Goal: Task Accomplishment & Management: Manage account settings

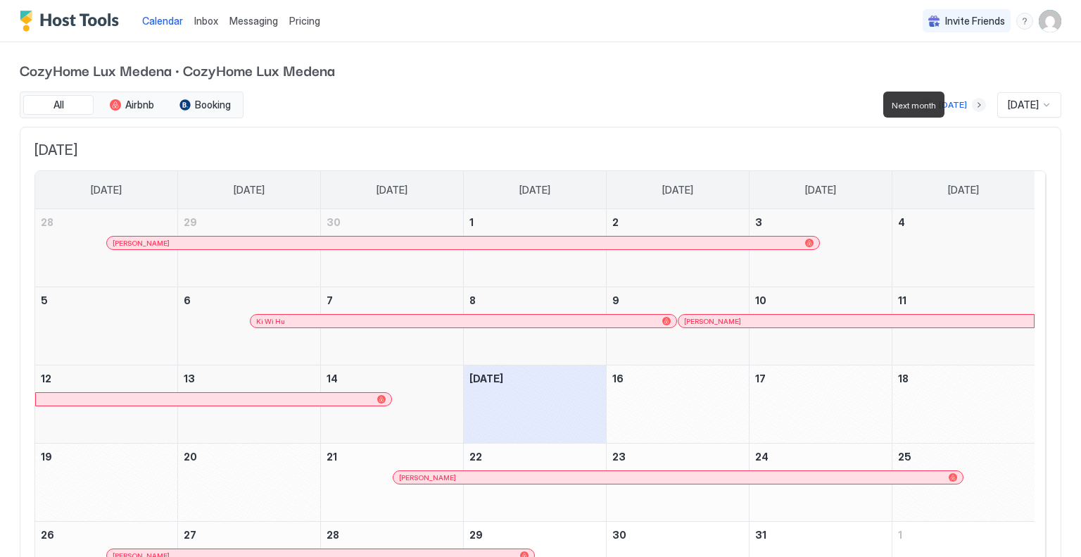
click at [972, 106] on button "Next month" at bounding box center [979, 105] width 14 height 14
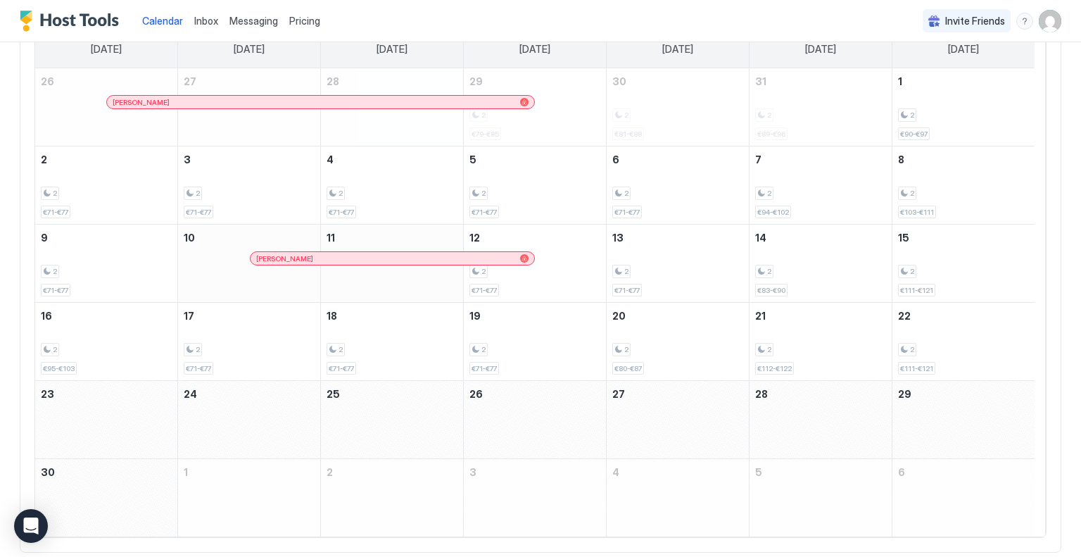
scroll to position [70, 0]
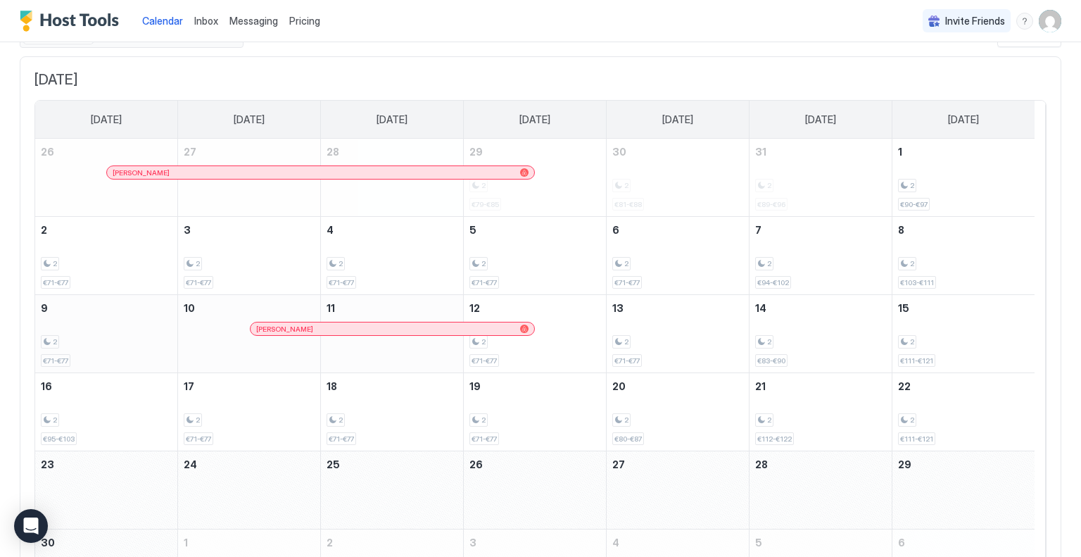
click at [108, 319] on div "2 €71-€77" at bounding box center [106, 334] width 131 height 66
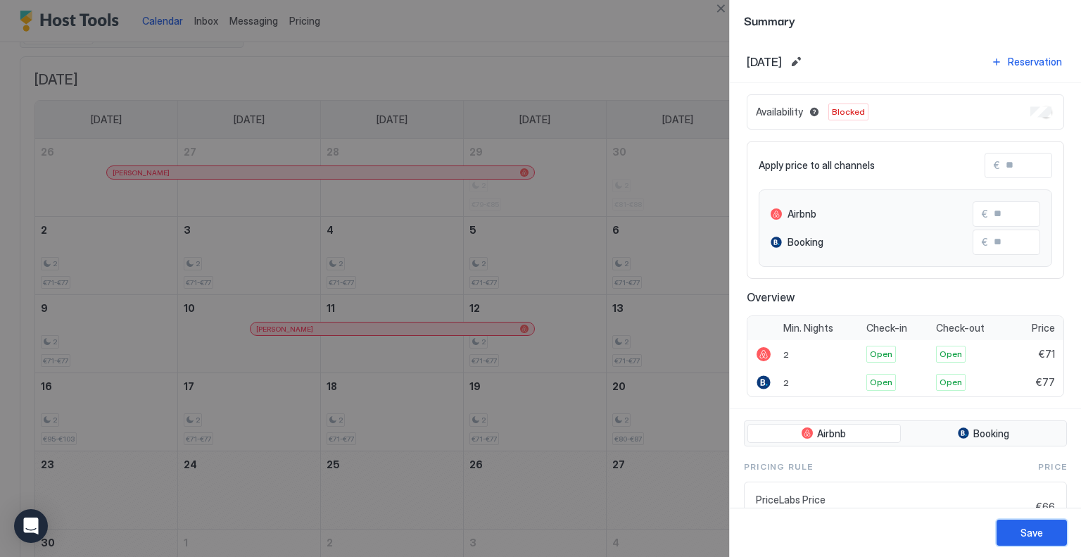
click at [1049, 532] on button "Save" at bounding box center [1032, 532] width 70 height 26
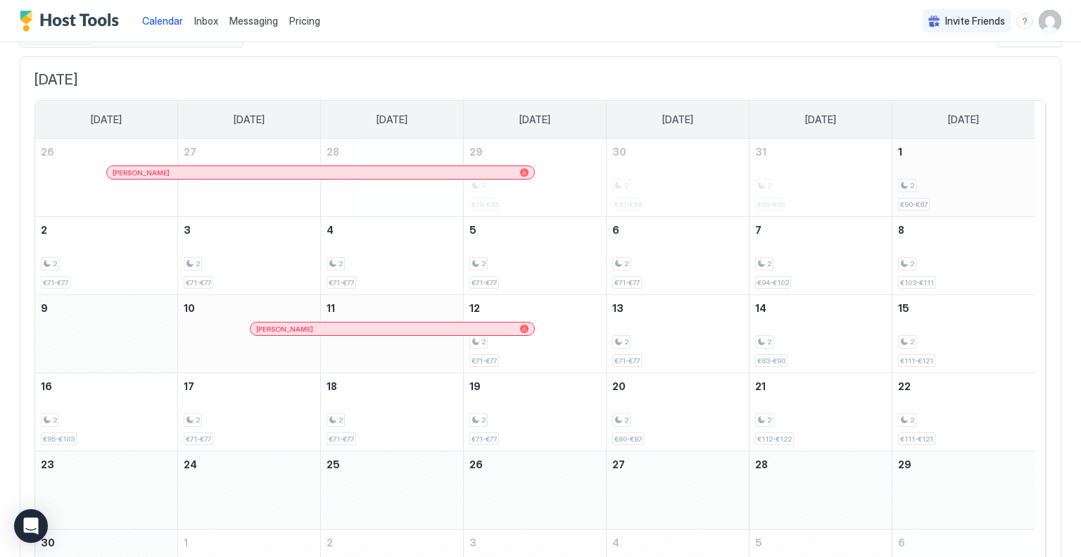
scroll to position [0, 0]
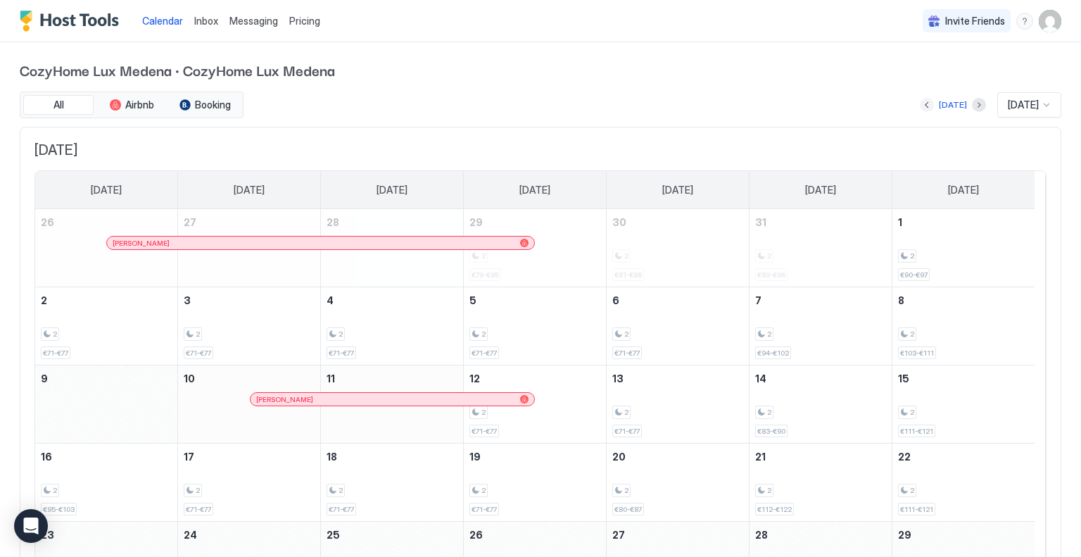
click at [920, 106] on button "Previous month" at bounding box center [927, 105] width 14 height 14
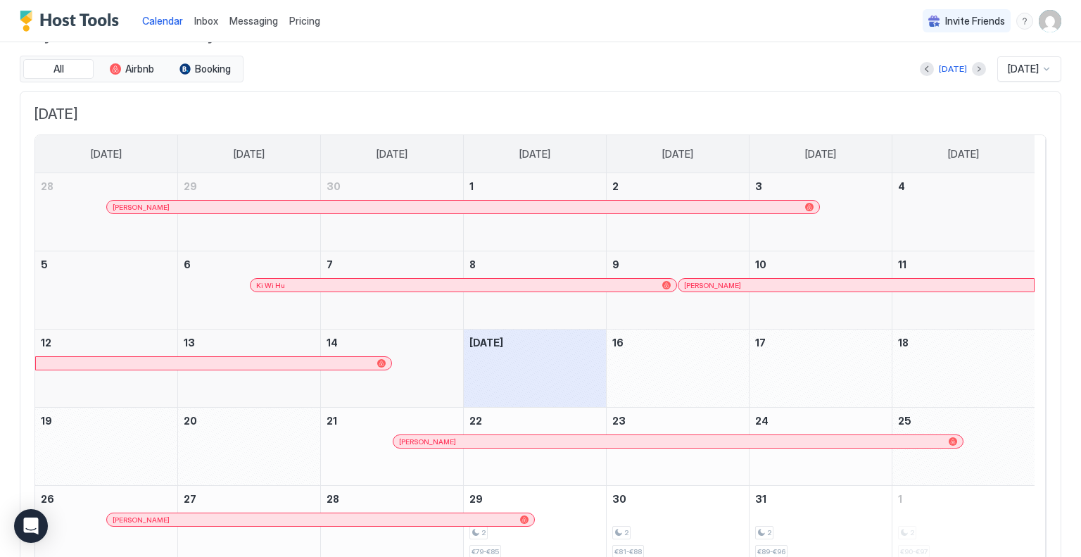
scroll to position [99, 0]
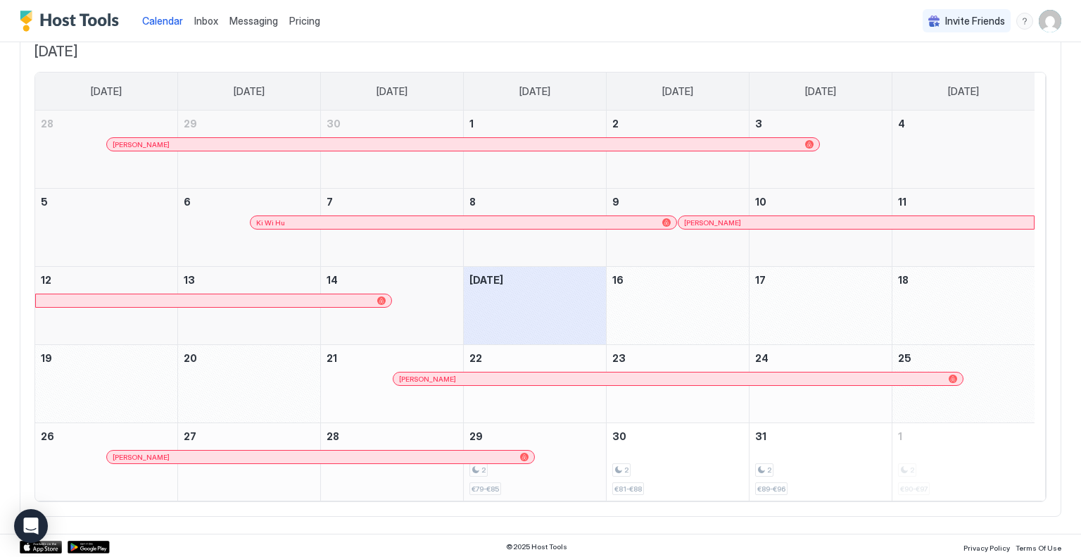
click at [551, 465] on div "2" at bounding box center [534, 469] width 131 height 13
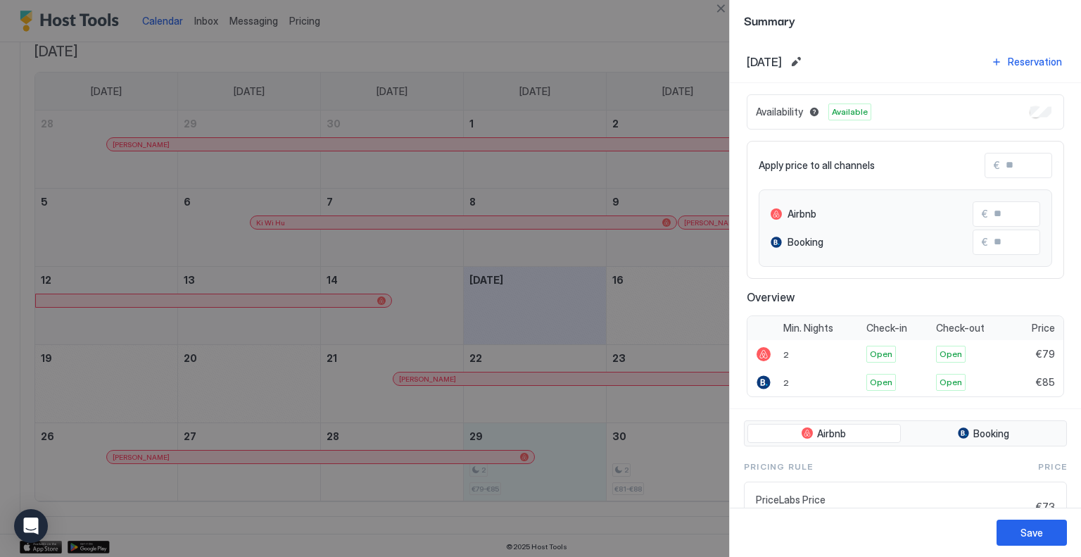
click at [1030, 118] on div "Availability Available" at bounding box center [905, 111] width 317 height 35
click at [1021, 531] on div "Save" at bounding box center [1031, 532] width 23 height 15
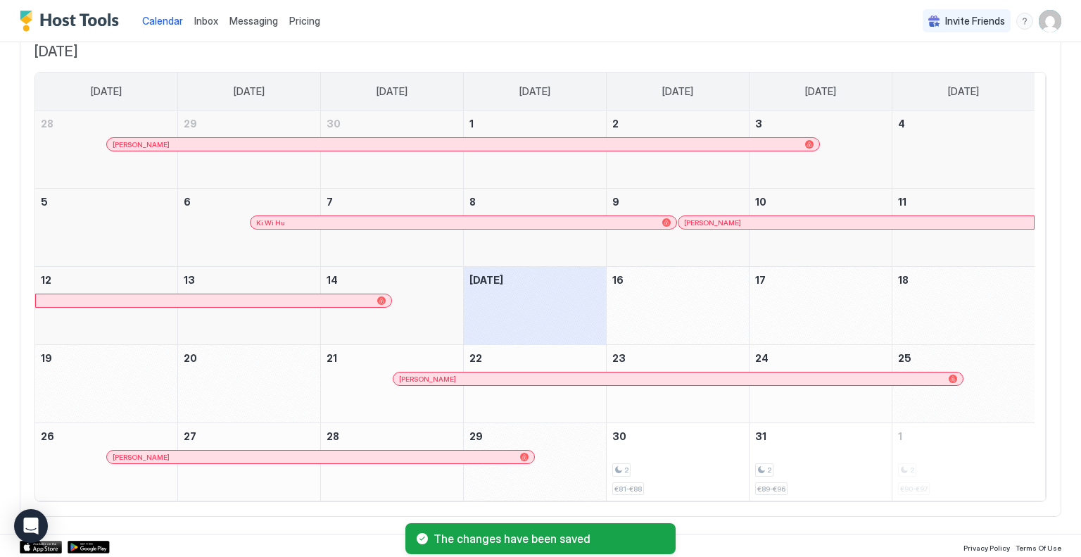
scroll to position [0, 0]
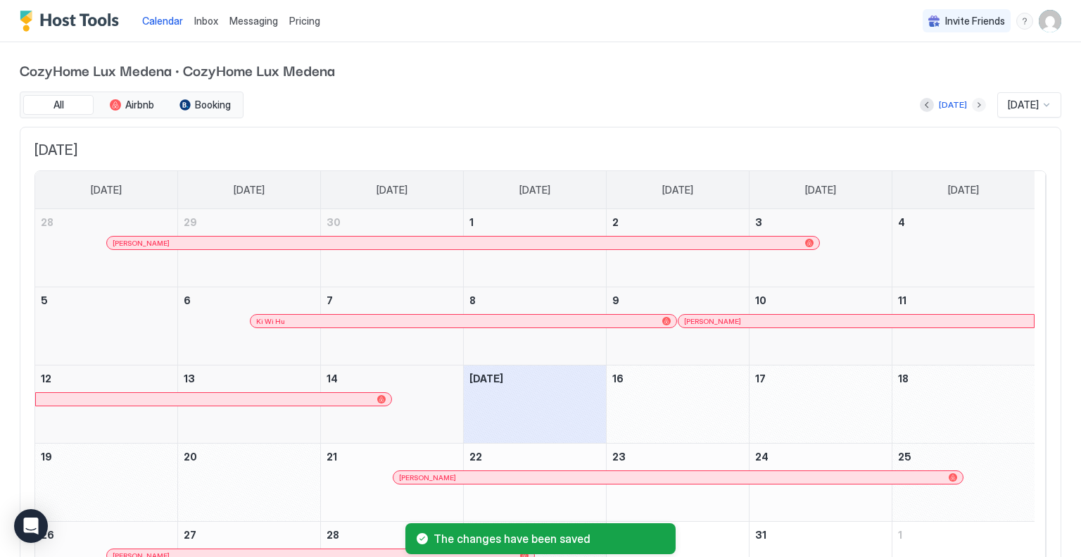
click at [972, 105] on button "Next month" at bounding box center [979, 105] width 14 height 14
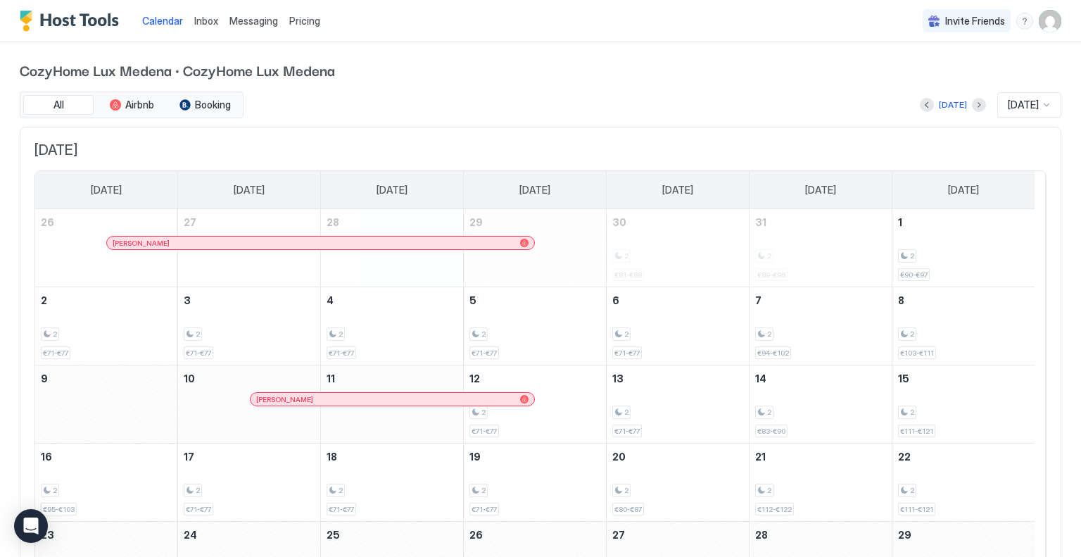
click at [1039, 28] on img "User profile" at bounding box center [1050, 21] width 23 height 23
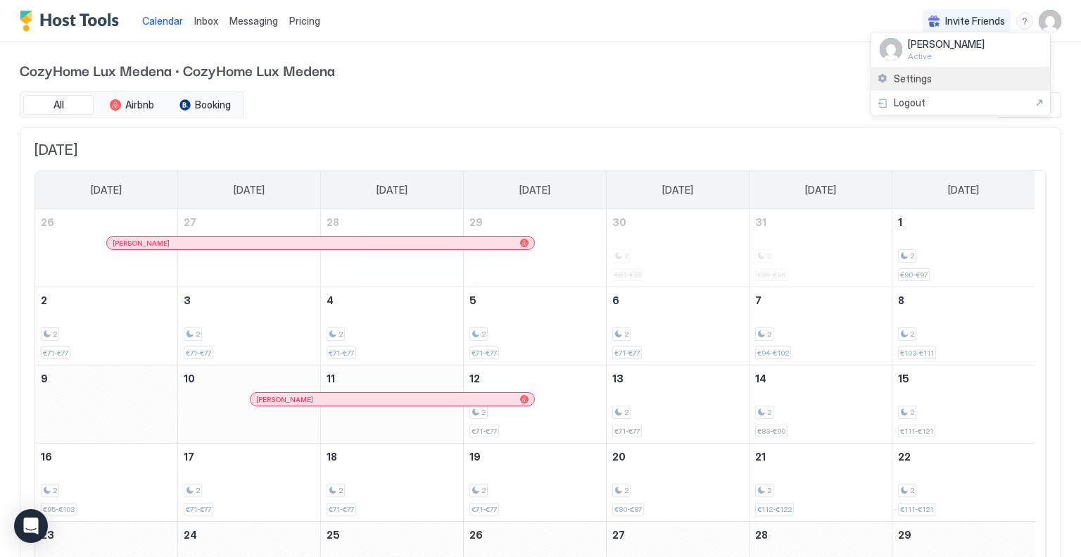
click at [905, 81] on span "Settings" at bounding box center [913, 78] width 38 height 13
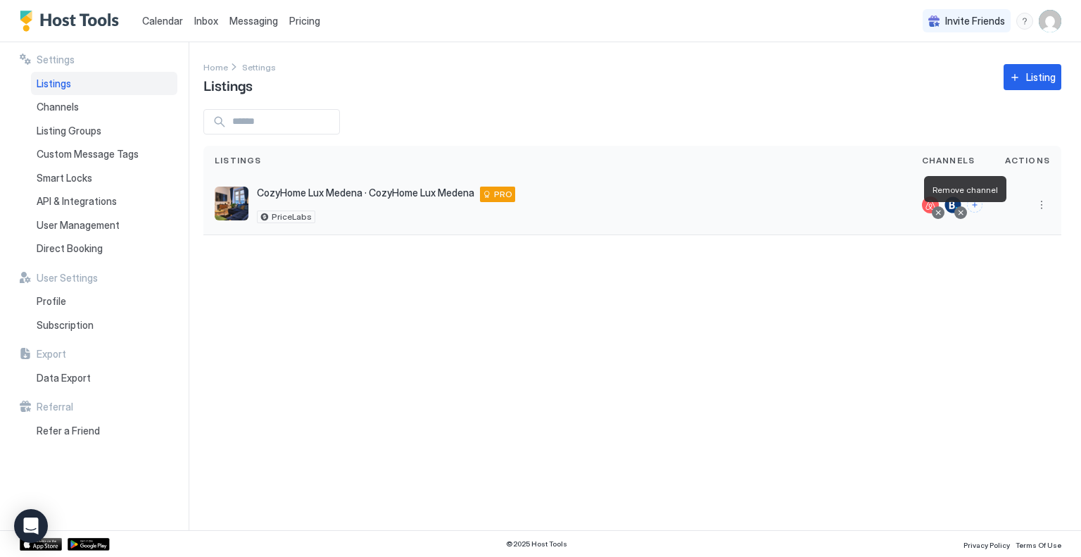
click at [961, 213] on div at bounding box center [960, 212] width 7 height 7
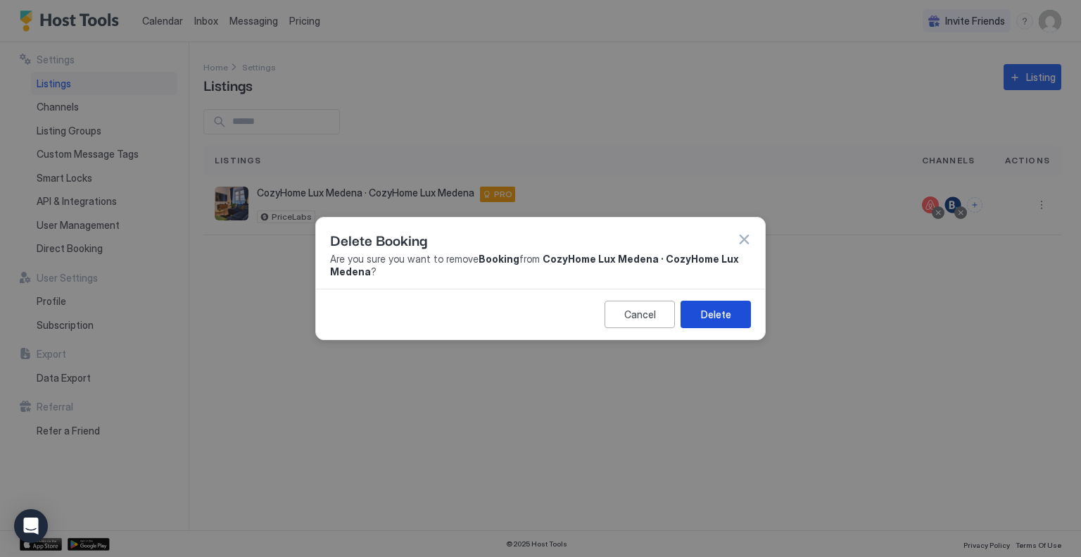
click at [715, 309] on div "Delete" at bounding box center [716, 314] width 30 height 15
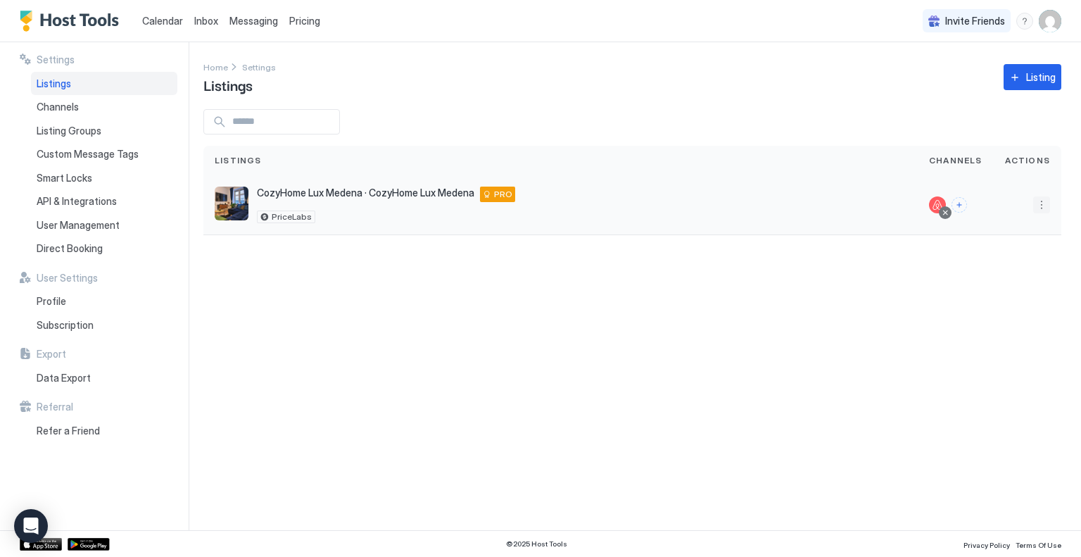
click at [1036, 211] on button "More options" at bounding box center [1041, 204] width 17 height 17
click at [1013, 268] on span "Listing Settings" at bounding box center [1009, 269] width 63 height 11
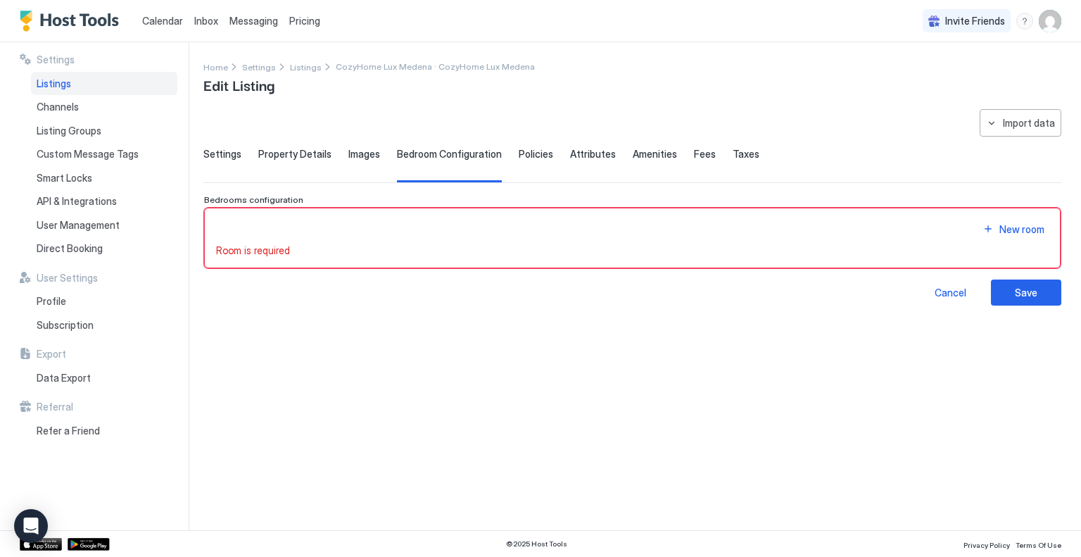
click at [221, 156] on span "Settings" at bounding box center [222, 154] width 38 height 13
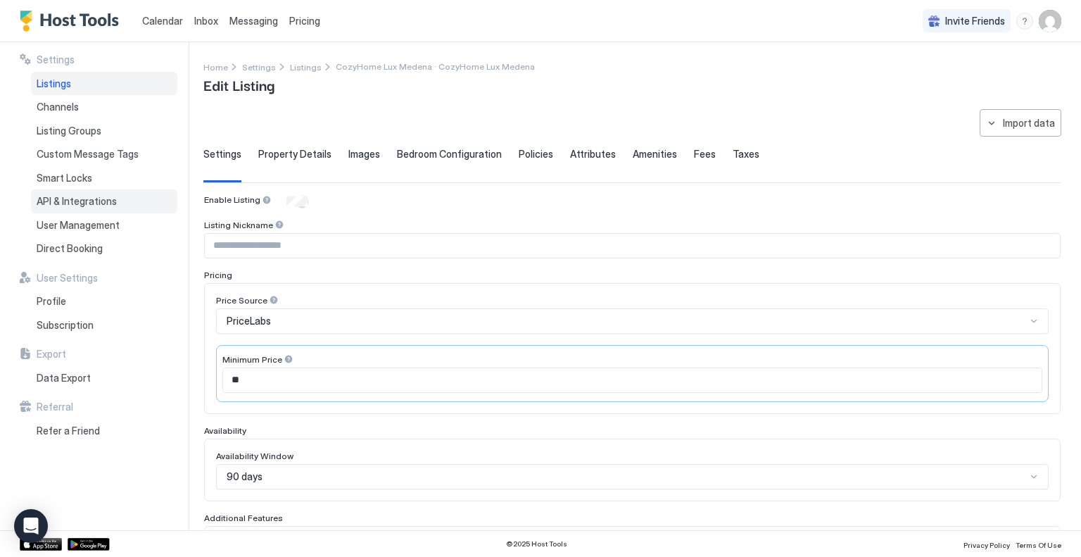
click at [104, 200] on span "API & Integrations" at bounding box center [77, 201] width 80 height 13
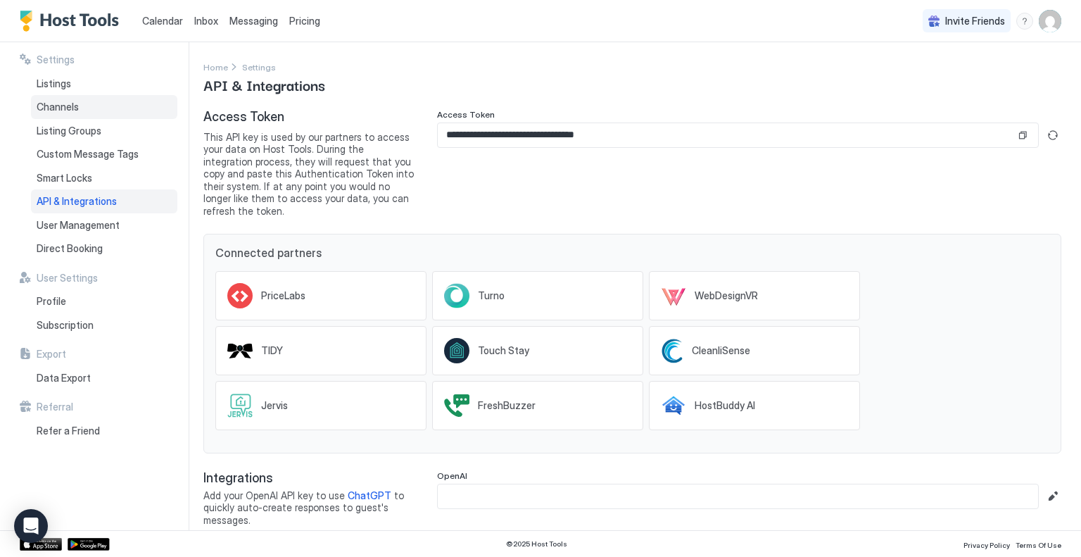
click at [76, 108] on span "Channels" at bounding box center [58, 107] width 42 height 13
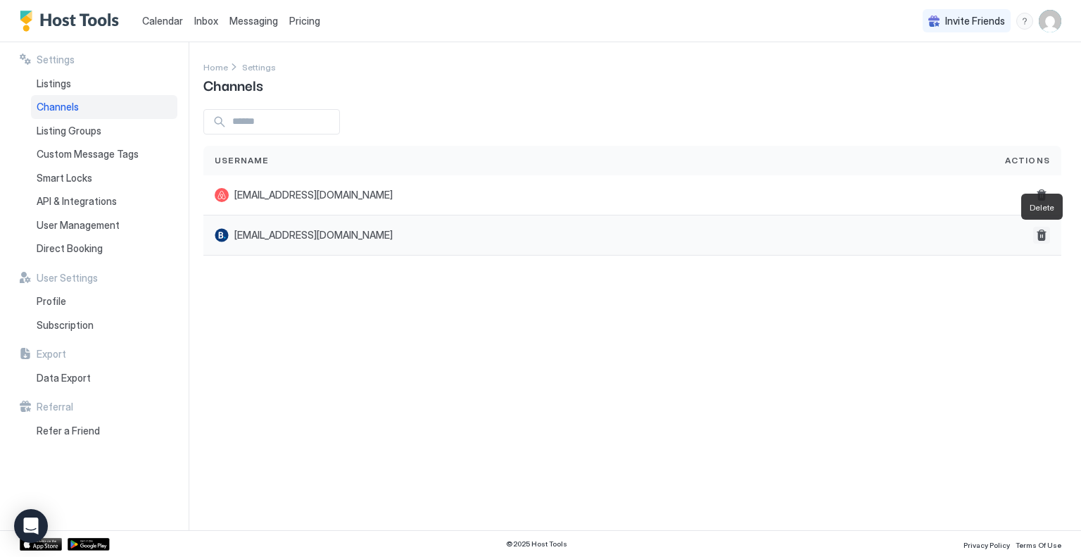
click at [1042, 230] on button "Delete" at bounding box center [1041, 235] width 17 height 17
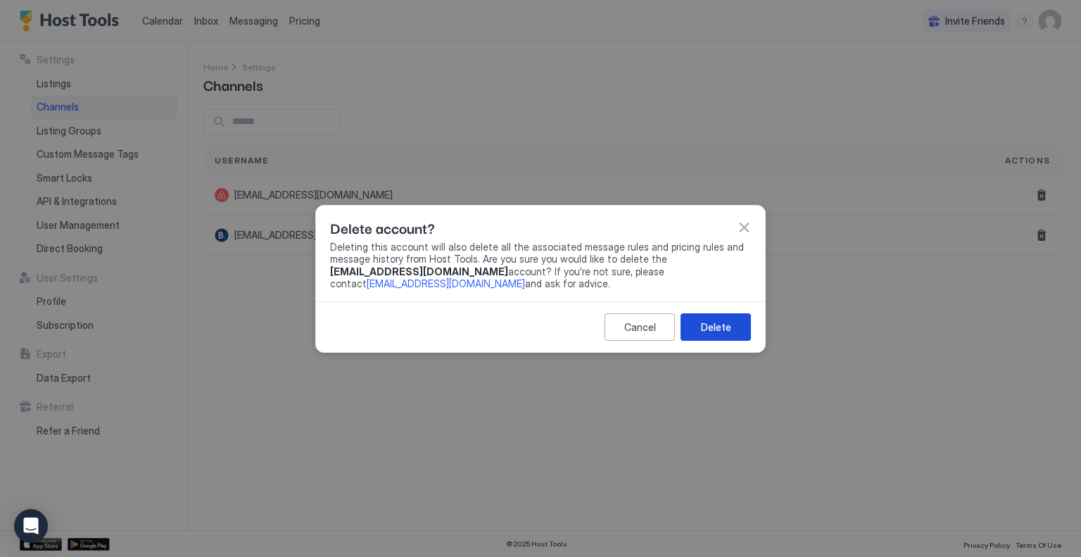
click at [725, 322] on div "Delete" at bounding box center [716, 327] width 30 height 15
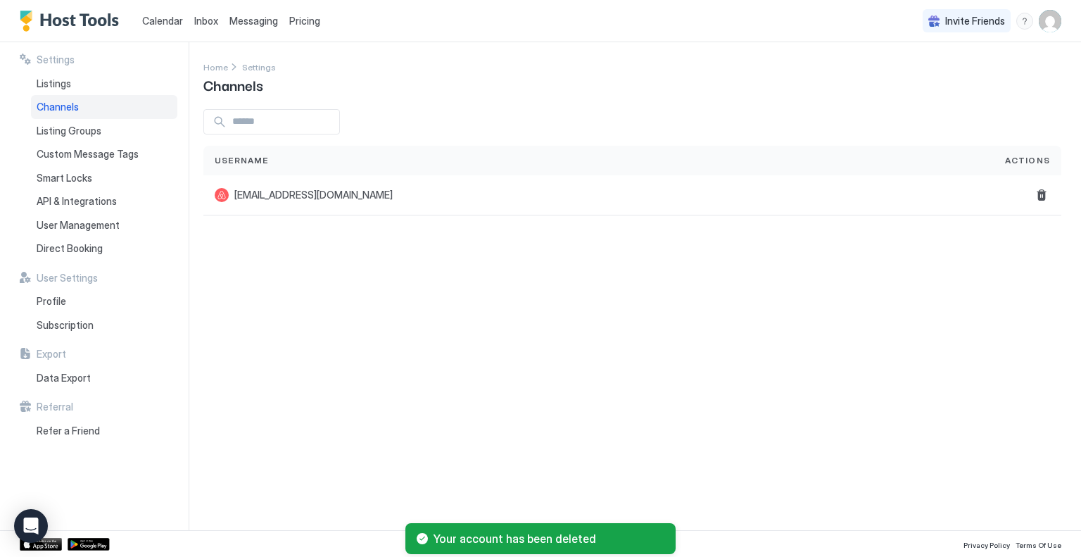
click at [310, 20] on span "Pricing" at bounding box center [304, 21] width 31 height 13
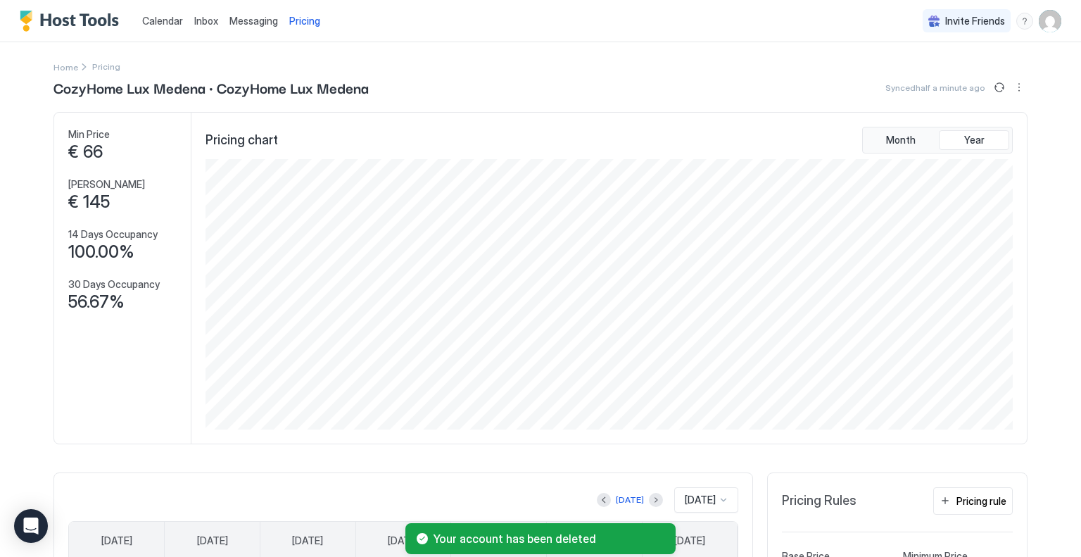
scroll to position [445, 0]
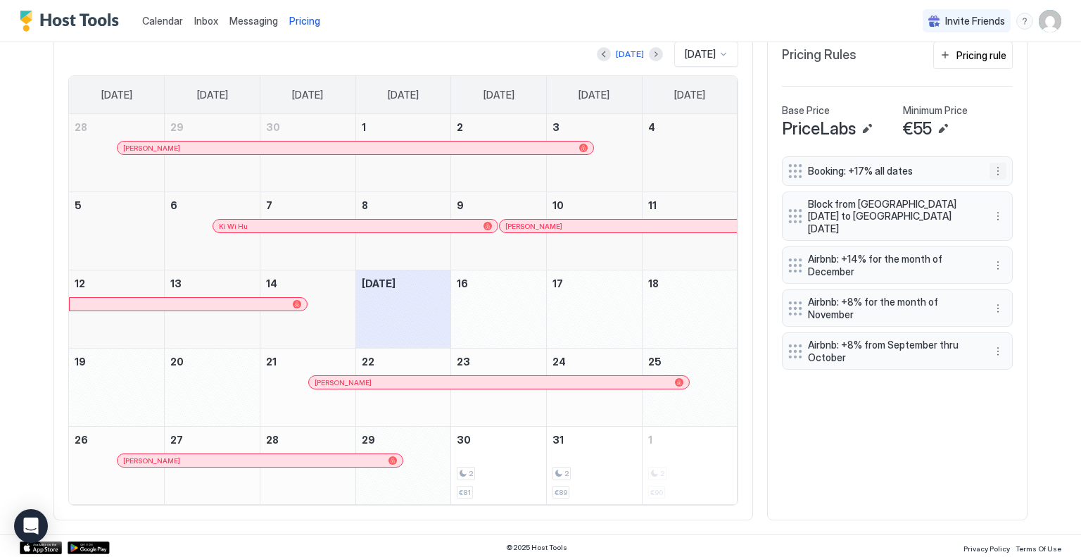
click at [994, 171] on button "More options" at bounding box center [997, 171] width 17 height 17
click at [1008, 232] on span "Delete" at bounding box center [1019, 233] width 26 height 11
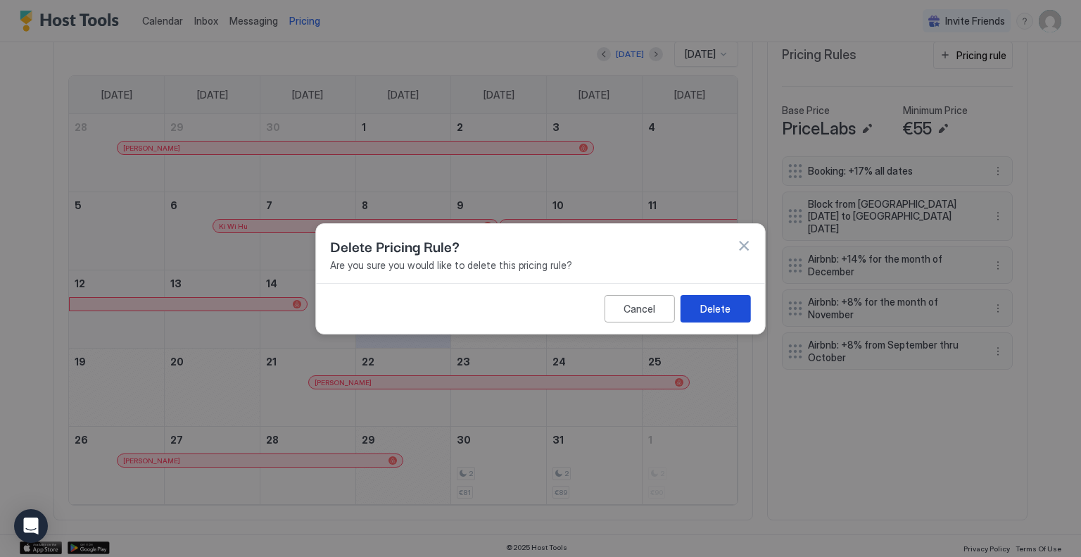
click at [711, 307] on div "Delete" at bounding box center [715, 308] width 30 height 15
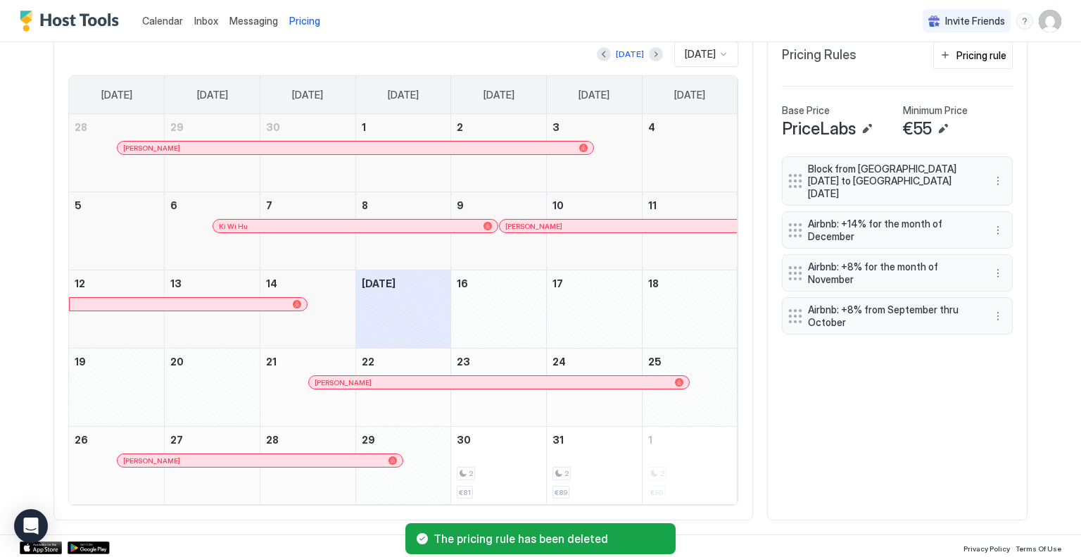
scroll to position [0, 0]
